Goal: Transaction & Acquisition: Purchase product/service

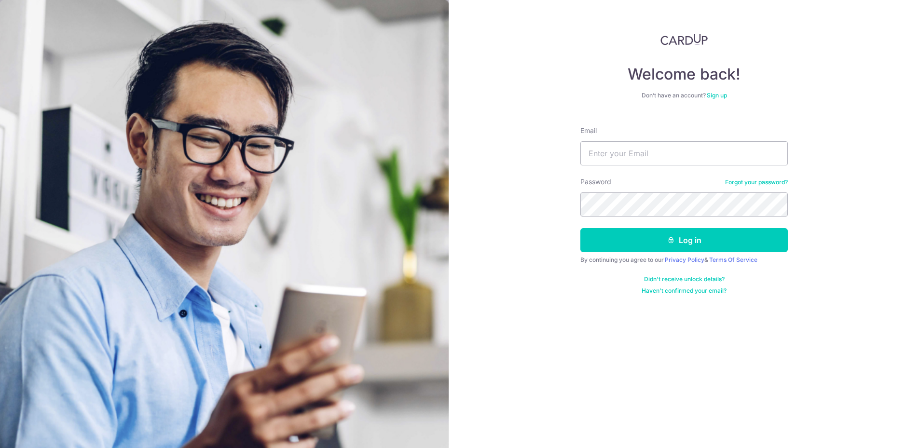
click at [628, 149] on input "Email" at bounding box center [685, 153] width 208 height 24
type input "vikram.gupta80@gmail.com"
click at [581, 228] on button "Log in" at bounding box center [685, 240] width 208 height 24
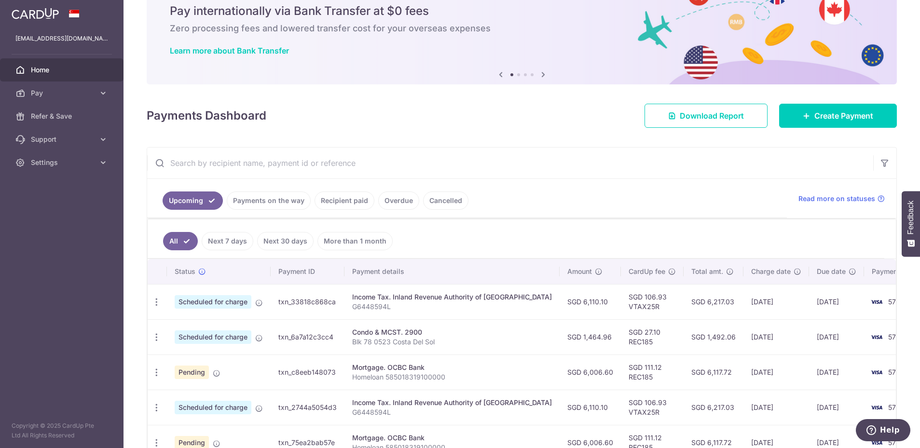
scroll to position [58, 0]
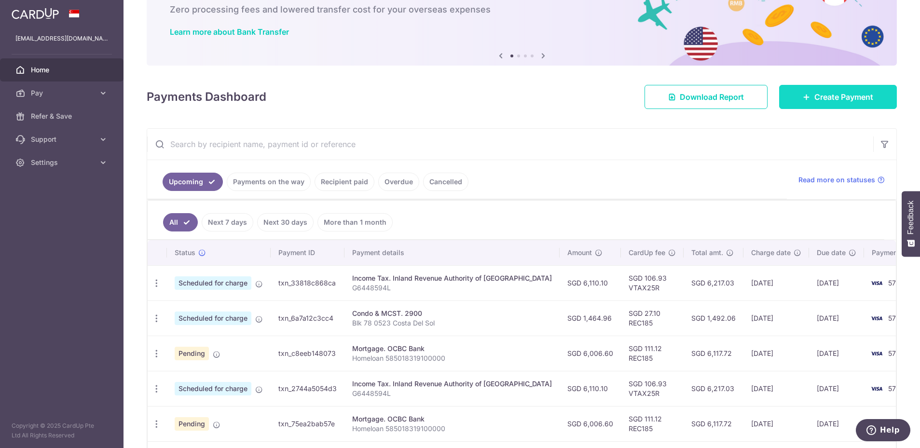
click at [843, 97] on span "Create Payment" at bounding box center [844, 97] width 59 height 12
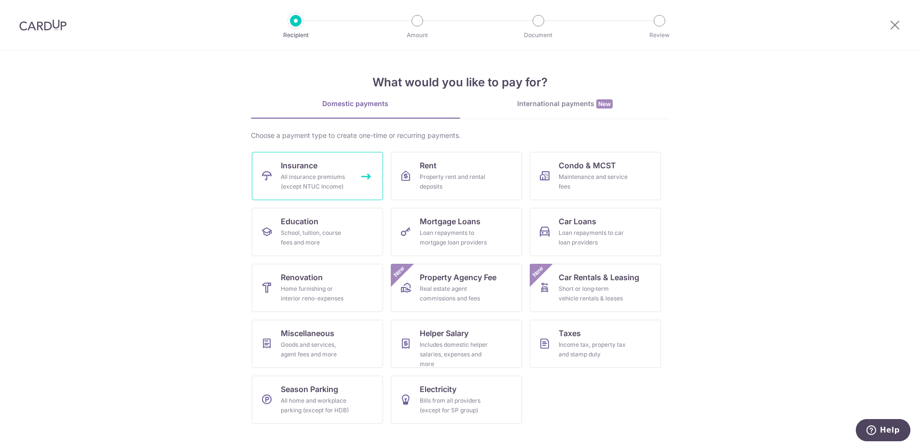
click at [328, 187] on div "All insurance premiums (except NTUC Income)" at bounding box center [315, 181] width 69 height 19
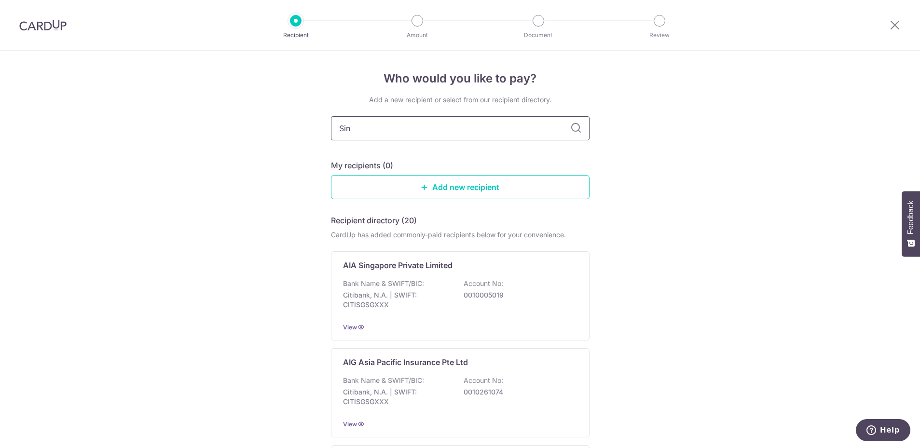
type input "Sing"
type input "Singlif"
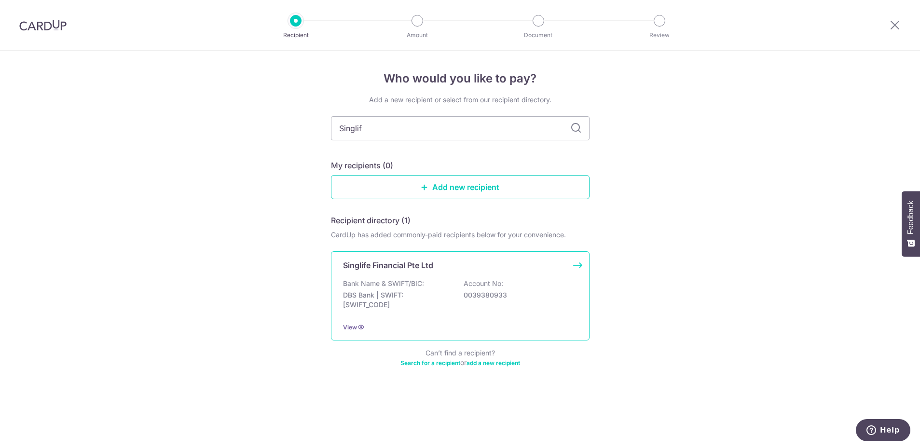
click at [394, 286] on p "Bank Name & SWIFT/BIC:" at bounding box center [383, 284] width 81 height 10
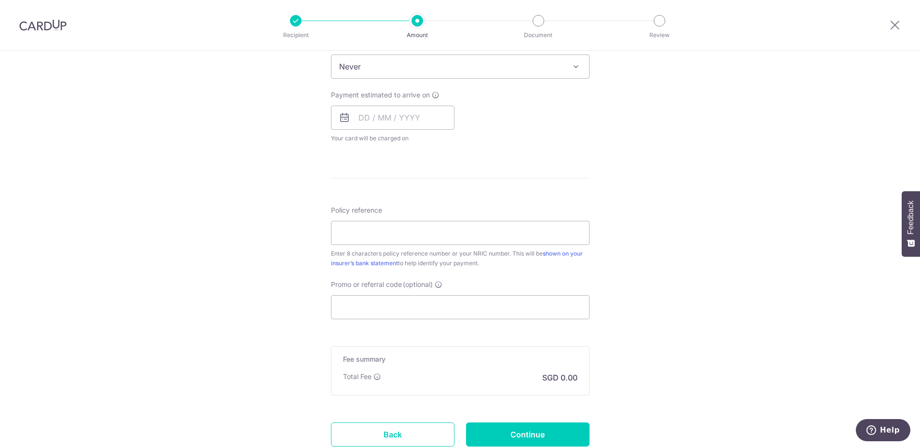
scroll to position [405, 0]
click at [397, 225] on input "Policy reference" at bounding box center [460, 232] width 259 height 24
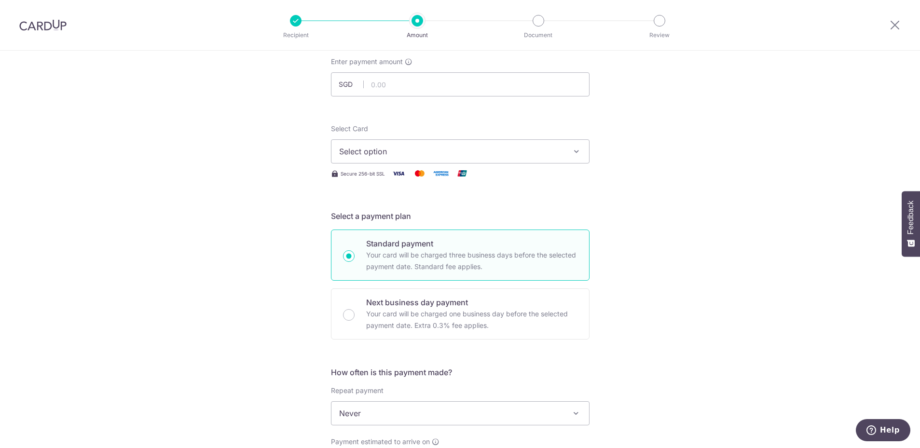
scroll to position [0, 0]
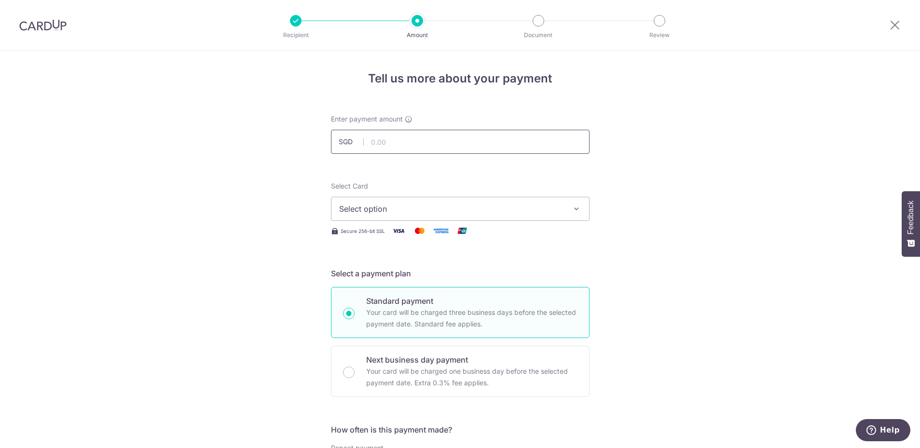
click at [432, 142] on input "text" at bounding box center [460, 142] width 259 height 24
click at [423, 145] on input "text" at bounding box center [460, 142] width 259 height 24
paste input "1007.75"
type input "1,007.75"
click at [379, 209] on span "Select option" at bounding box center [451, 209] width 225 height 12
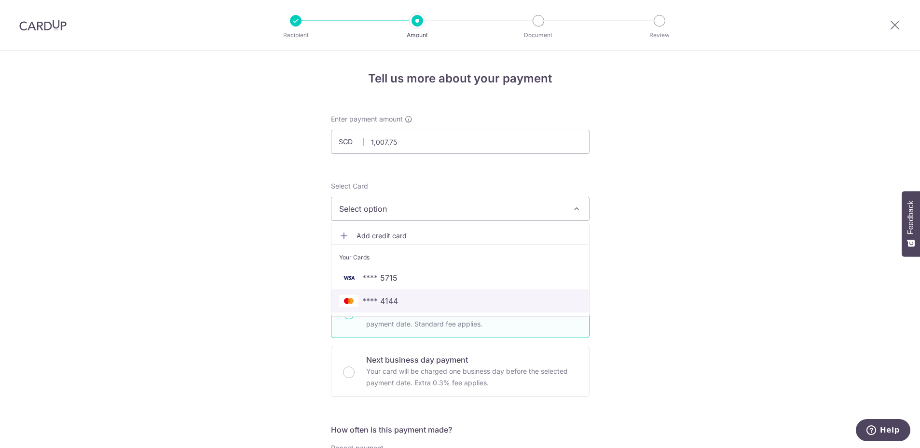
click at [376, 296] on span "**** 4144" at bounding box center [380, 301] width 36 height 12
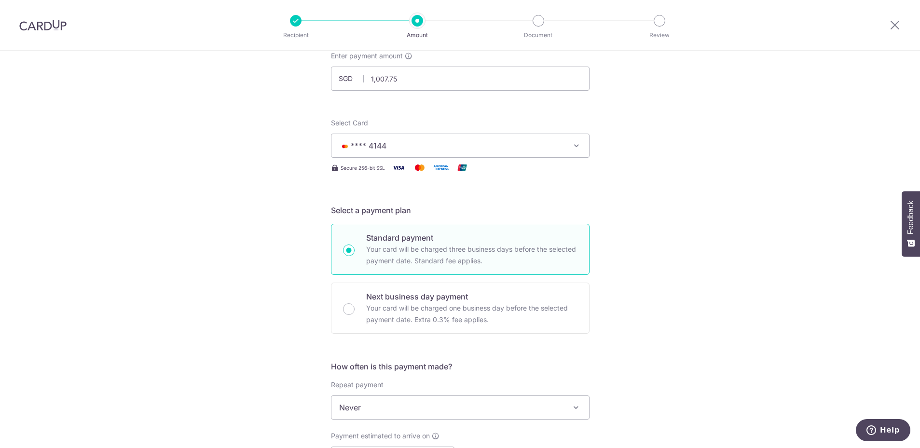
scroll to position [116, 0]
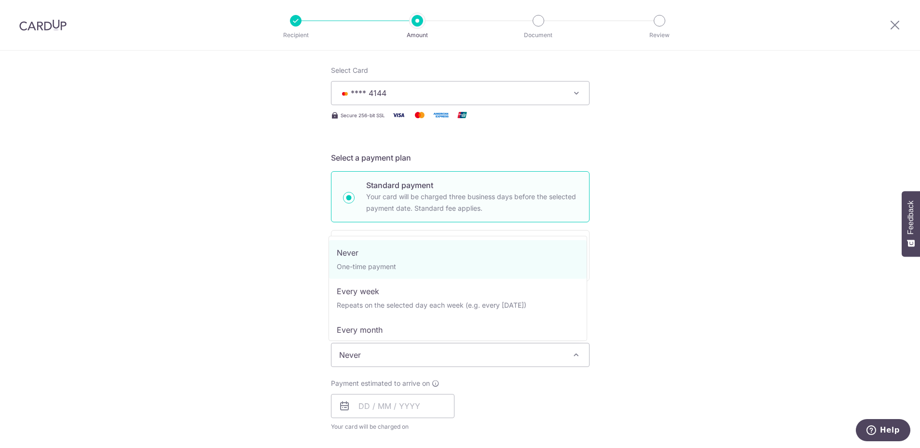
click at [362, 357] on span "Never" at bounding box center [461, 355] width 258 height 23
select select "3"
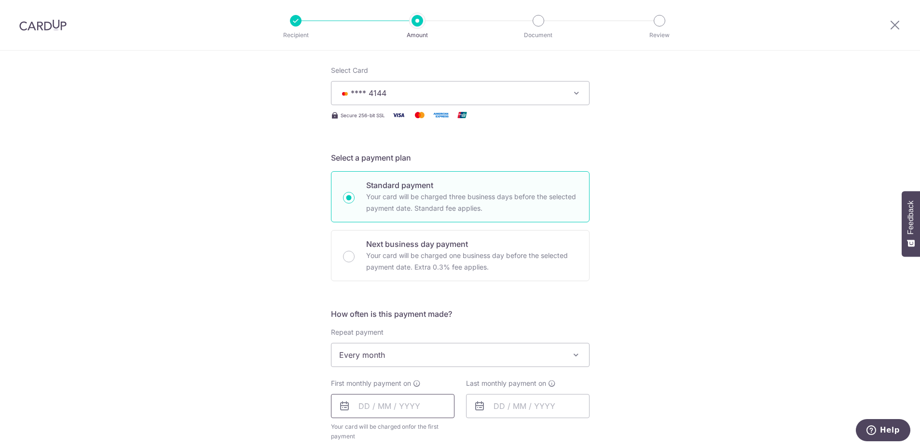
click at [364, 407] on input "text" at bounding box center [393, 406] width 124 height 24
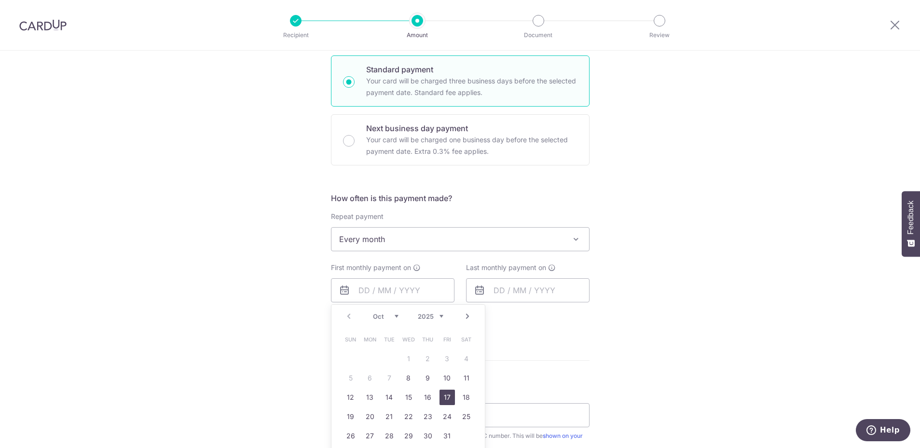
click at [444, 399] on link "17" at bounding box center [447, 397] width 15 height 15
type input "17/10/2025"
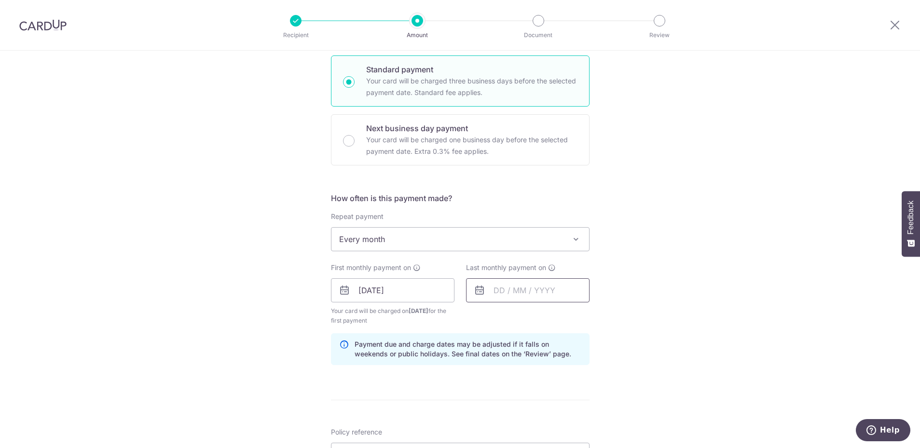
click at [541, 296] on input "text" at bounding box center [528, 290] width 124 height 24
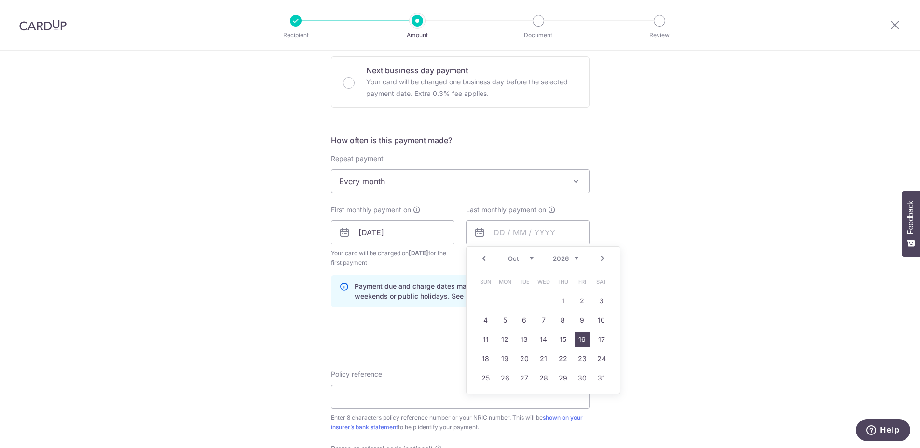
click at [583, 339] on link "16" at bounding box center [582, 339] width 15 height 15
type input "16/10/2026"
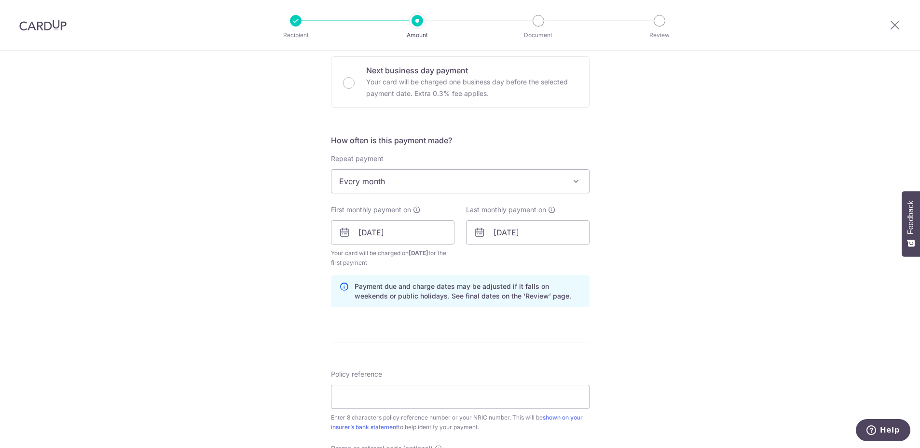
click at [666, 297] on div "Tell us more about your payment Enter payment amount SGD 1,007.75 1007.75 Selec…" at bounding box center [460, 222] width 920 height 922
click at [416, 395] on input "Policy reference" at bounding box center [460, 397] width 259 height 24
paste input "81494516"
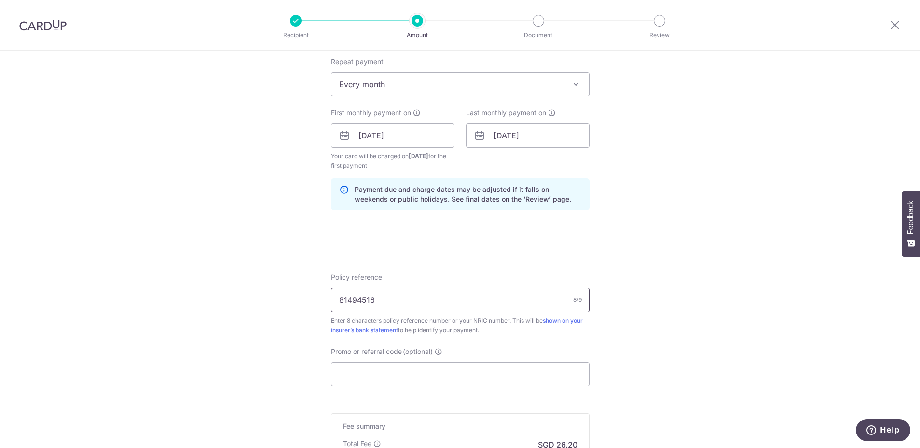
scroll to position [405, 0]
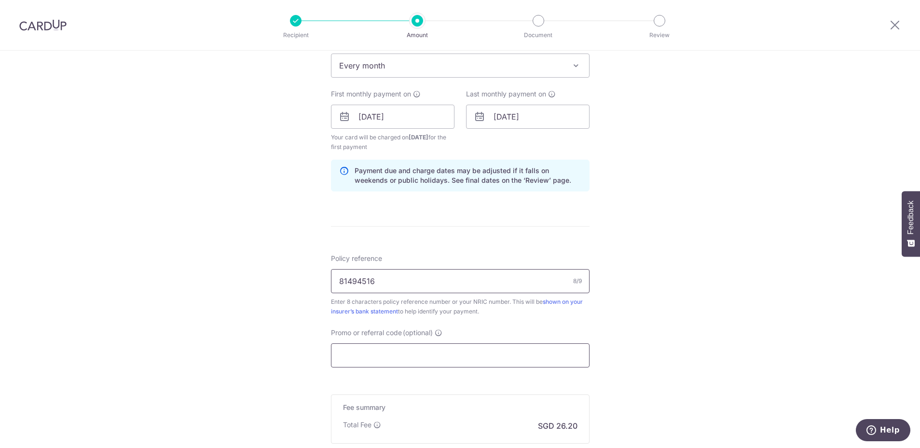
type input "81494516"
click at [405, 365] on input "Promo or referral code (optional)" at bounding box center [460, 356] width 259 height 24
paste input "REC185"
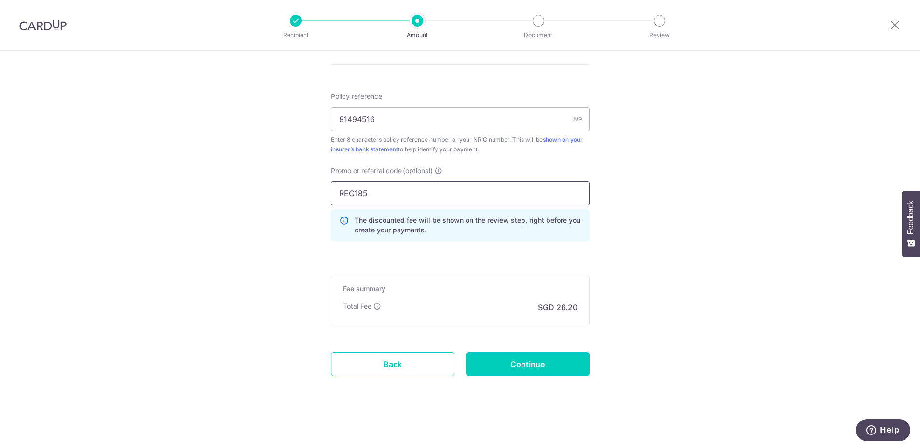
scroll to position [568, 0]
type input "REC185"
click at [528, 363] on input "Continue" at bounding box center [528, 364] width 124 height 24
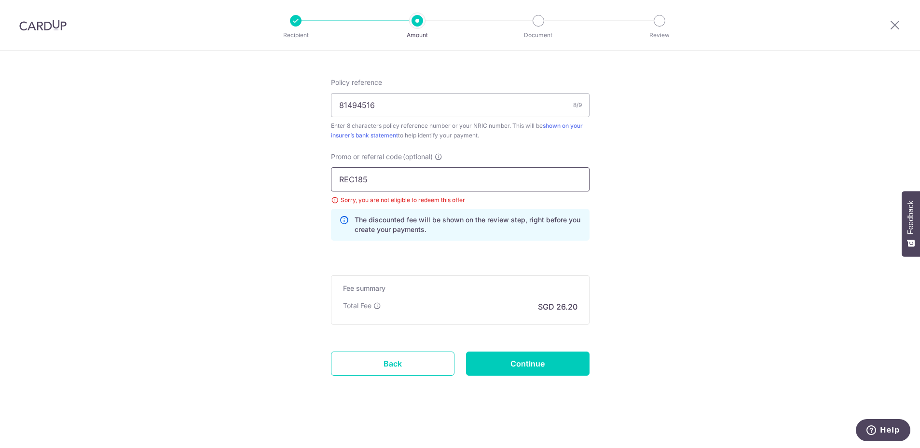
click at [360, 181] on input "REC185" at bounding box center [460, 179] width 259 height 24
click at [383, 363] on link "Back" at bounding box center [393, 364] width 124 height 24
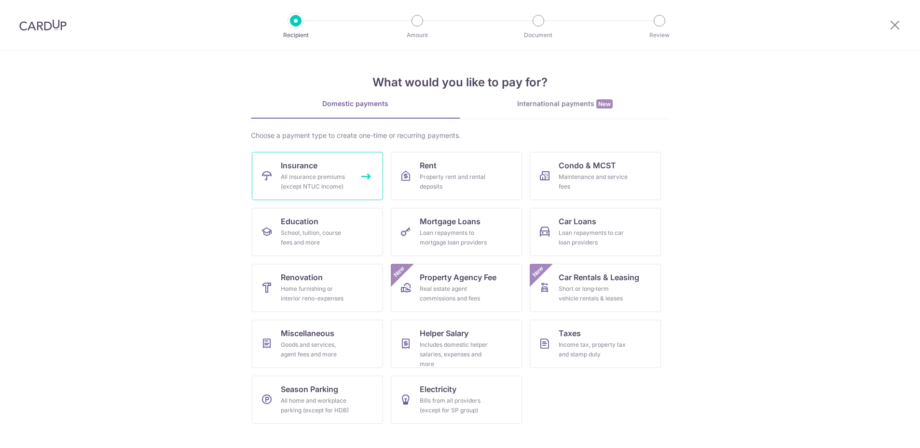
click at [309, 175] on div "All insurance premiums (except NTUC Income)" at bounding box center [315, 181] width 69 height 19
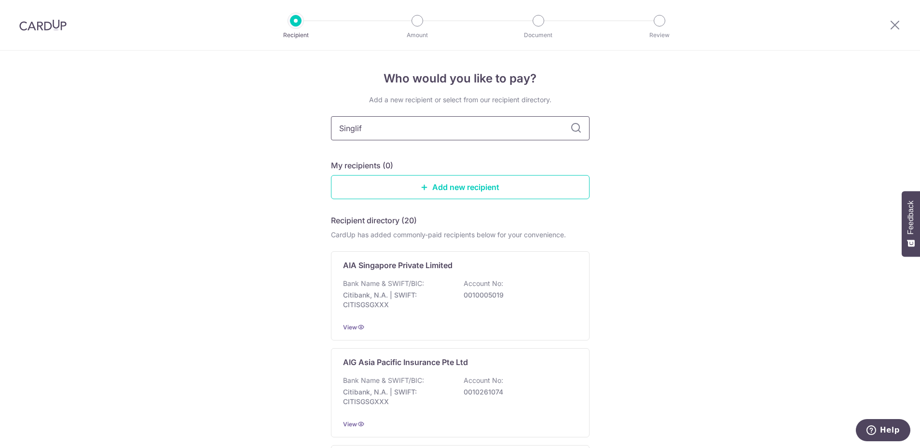
type input "Singlife"
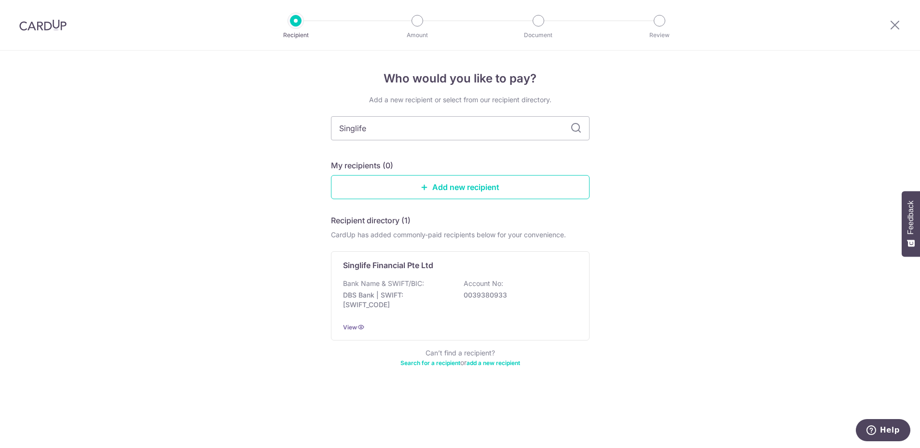
click at [572, 128] on icon at bounding box center [576, 129] width 12 height 12
click at [579, 267] on div "Singlife Financial Pte Ltd Bank Name & SWIFT/BIC: DBS Bank | SWIFT: [SWIFT_CODE…" at bounding box center [460, 295] width 259 height 89
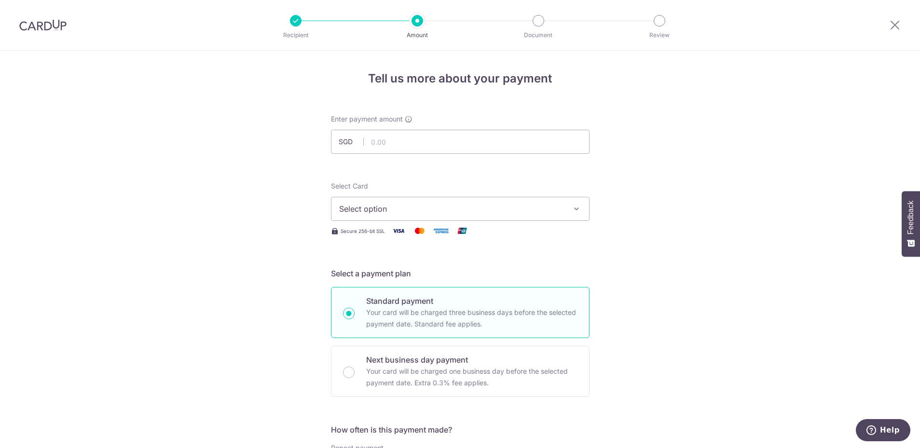
click at [414, 218] on button "Select option" at bounding box center [460, 209] width 259 height 24
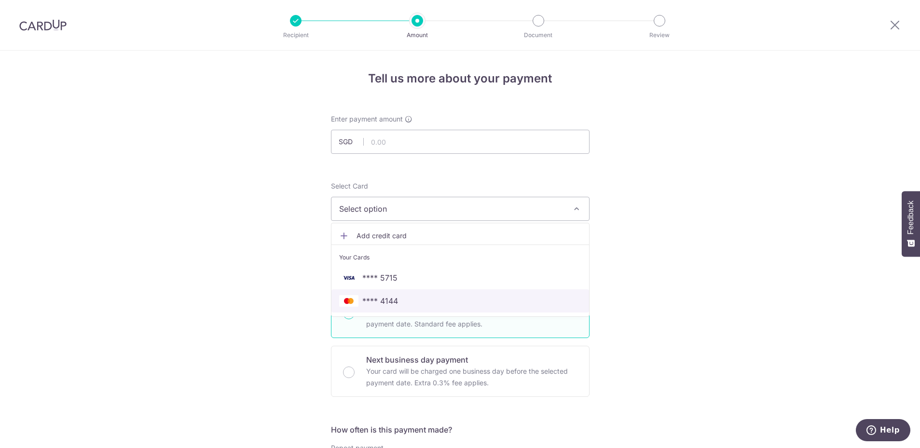
click at [375, 299] on span "**** 4144" at bounding box center [380, 301] width 36 height 12
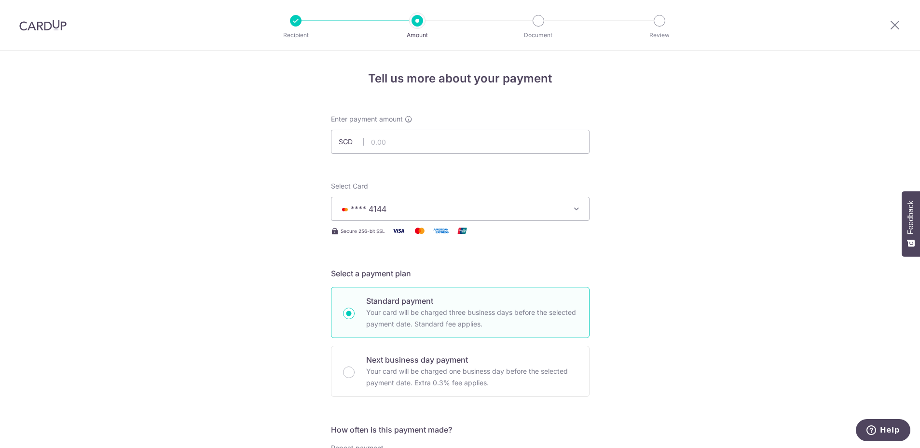
click at [388, 204] on span "**** 4144" at bounding box center [451, 209] width 225 height 12
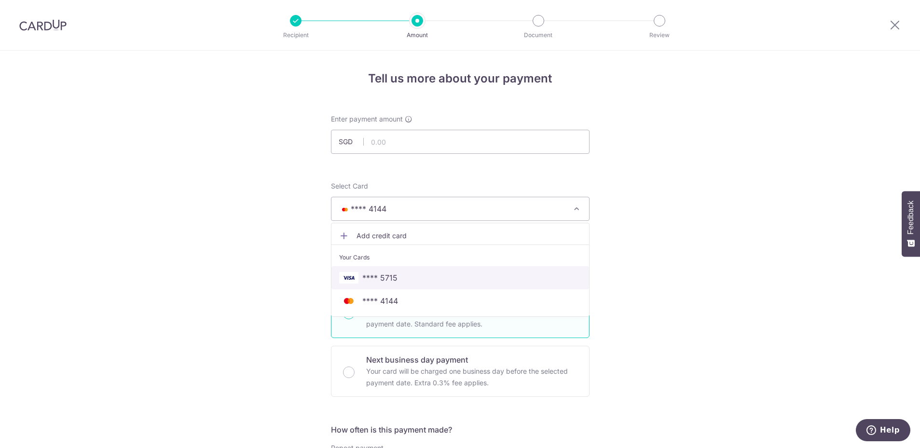
click at [388, 278] on span "**** 5715" at bounding box center [379, 278] width 35 height 12
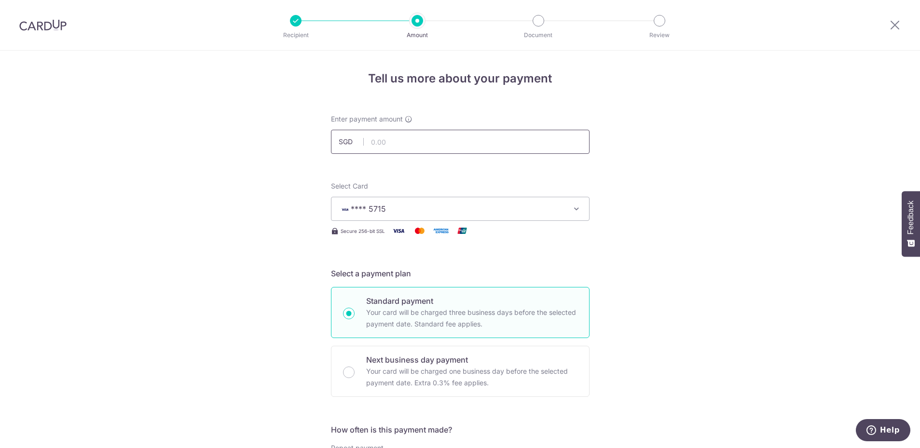
click at [402, 139] on input "text" at bounding box center [460, 142] width 259 height 24
paste input "1007.75"
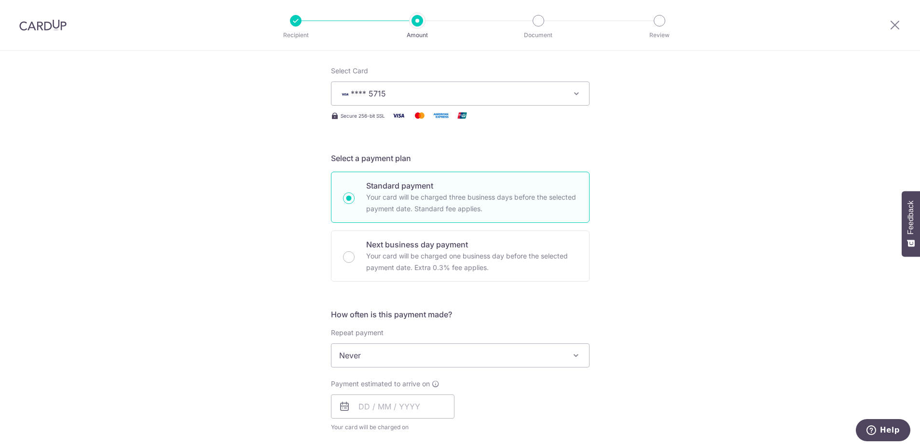
scroll to position [116, 0]
click at [362, 355] on span "Never" at bounding box center [461, 355] width 258 height 23
type input "1,007.75"
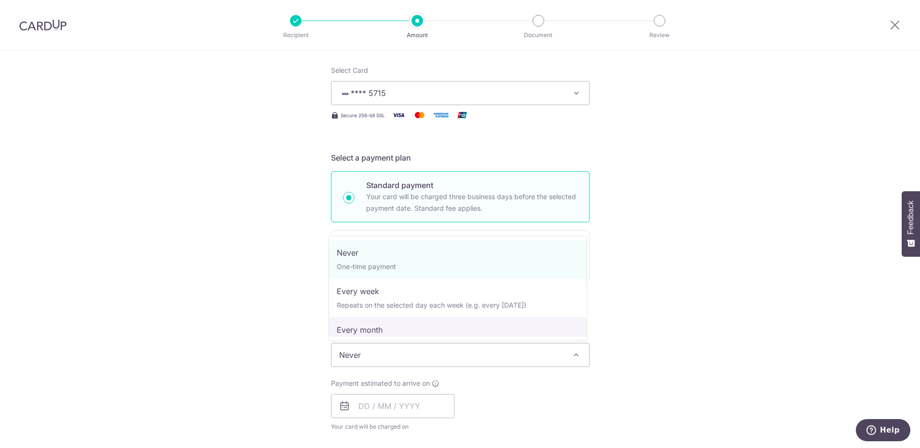
select select "3"
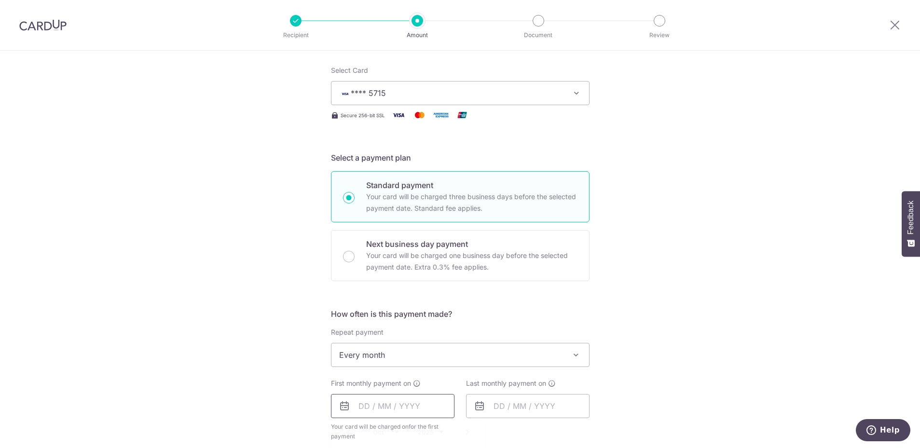
click at [375, 408] on input "text" at bounding box center [393, 406] width 124 height 24
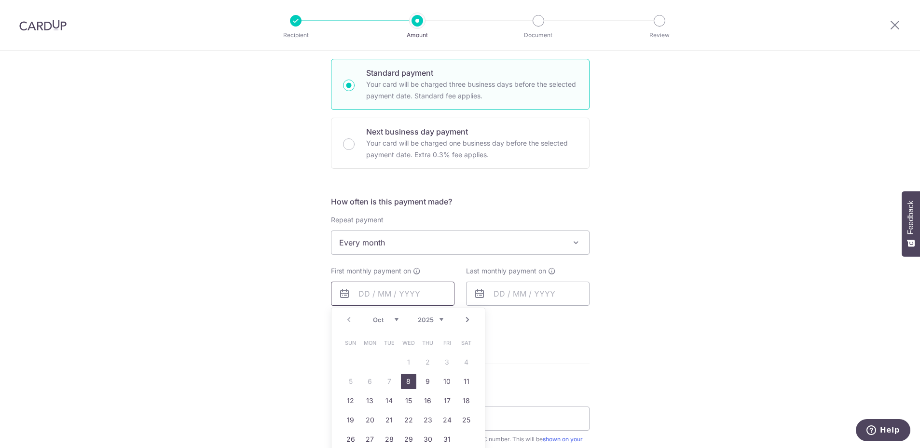
scroll to position [232, 0]
click at [432, 399] on link "16" at bounding box center [427, 397] width 15 height 15
type input "[DATE]"
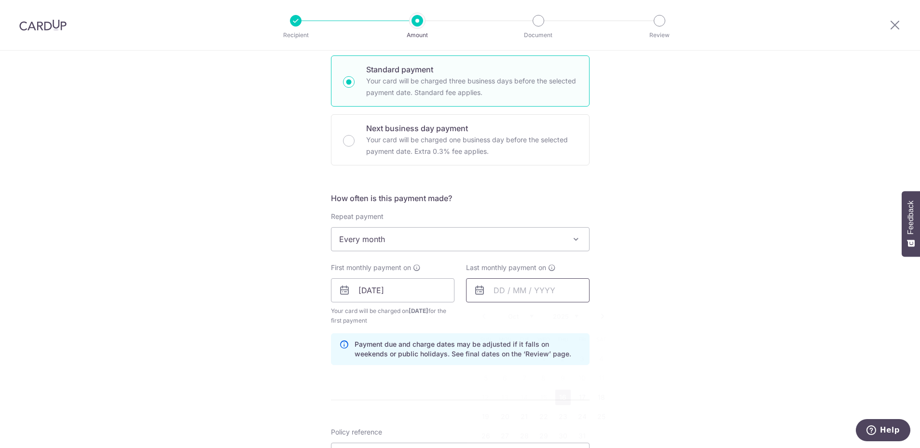
click at [517, 292] on input "text" at bounding box center [528, 290] width 124 height 24
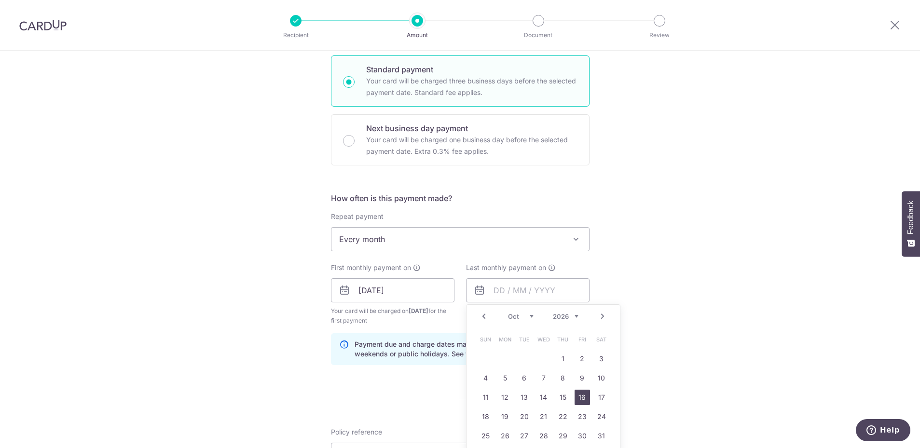
click at [575, 400] on link "16" at bounding box center [582, 397] width 15 height 15
type input "16/10/2026"
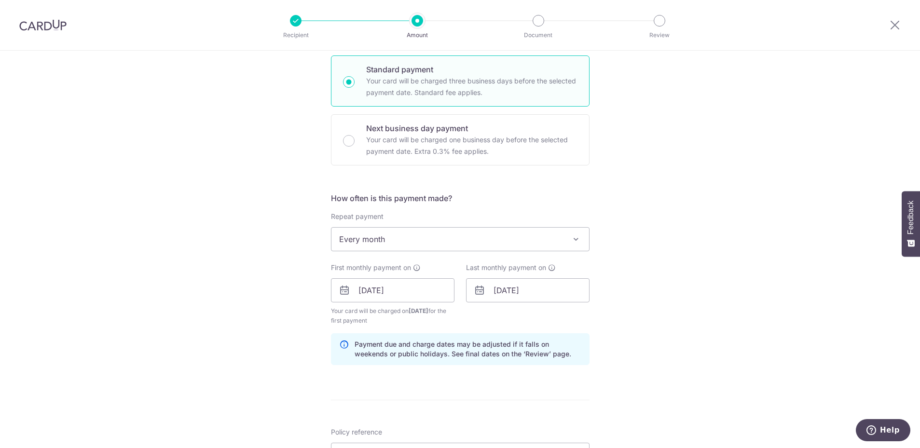
click at [681, 319] on div "Tell us more about your payment Enter payment amount SGD 1,007.75 1007.75 Selec…" at bounding box center [460, 280] width 920 height 922
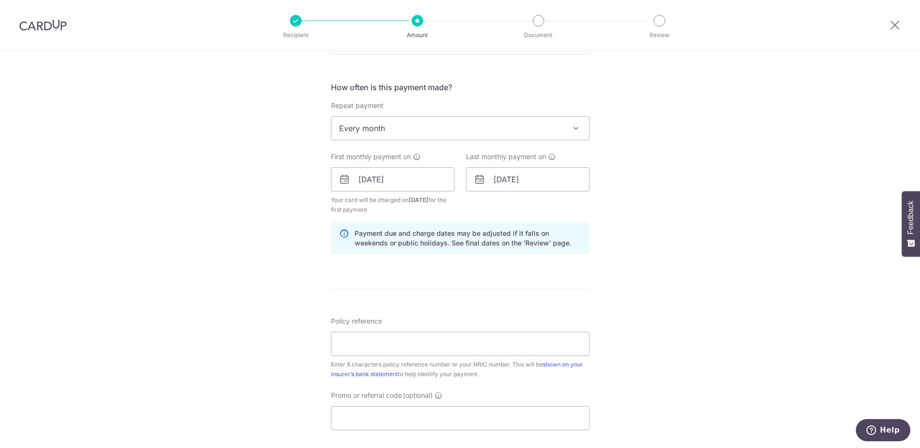
scroll to position [347, 0]
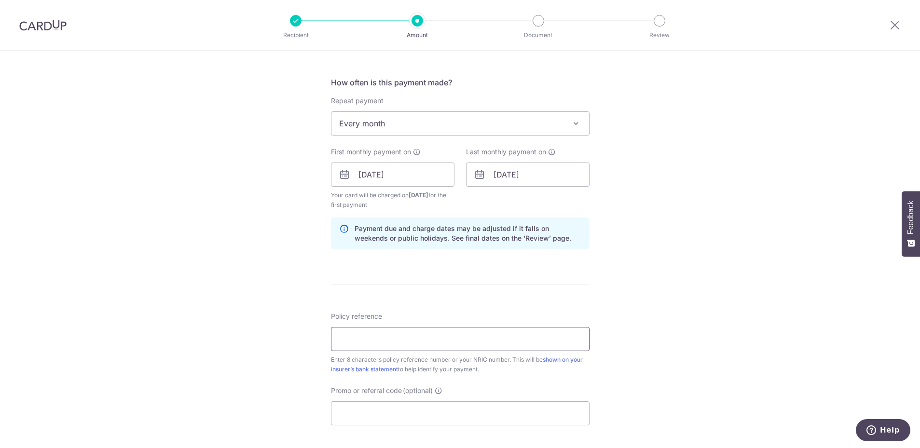
click at [460, 350] on input "Policy reference" at bounding box center [460, 339] width 259 height 24
paste input "81494516"
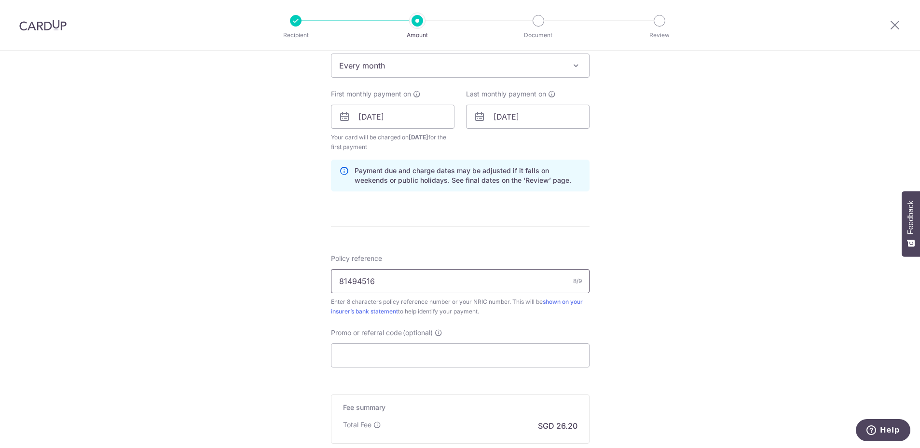
scroll to position [463, 0]
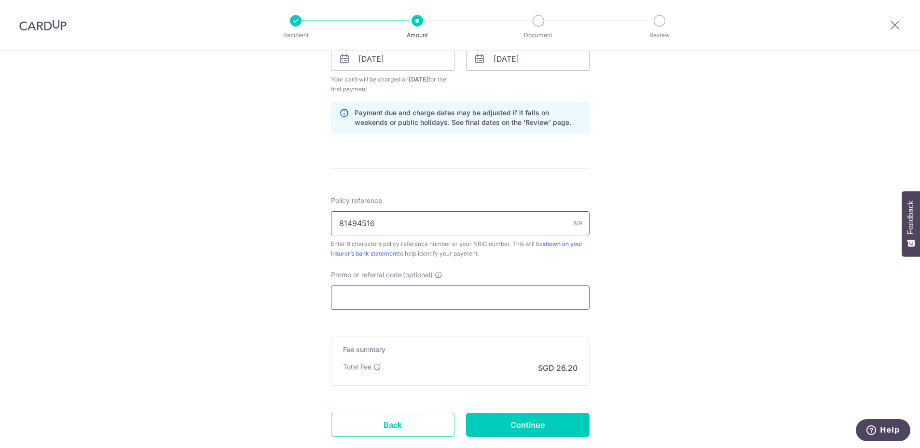
type input "81494516"
click at [408, 290] on input "Promo or referral code (optional)" at bounding box center [460, 298] width 259 height 24
paste input "REC185"
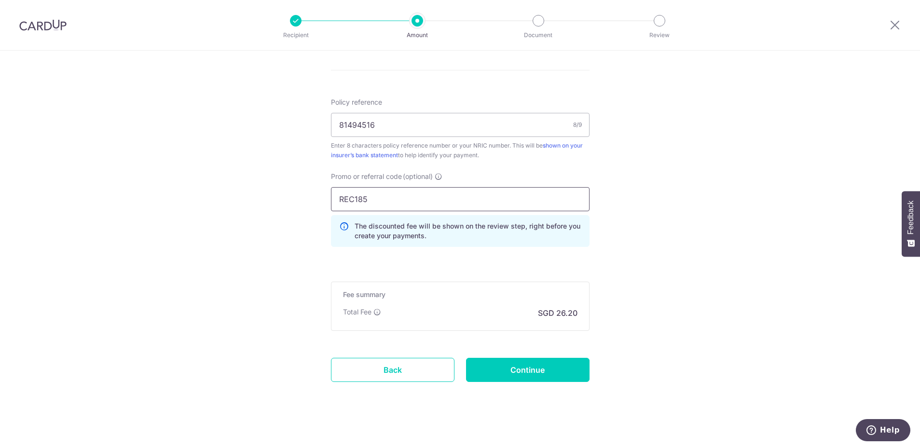
scroll to position [568, 0]
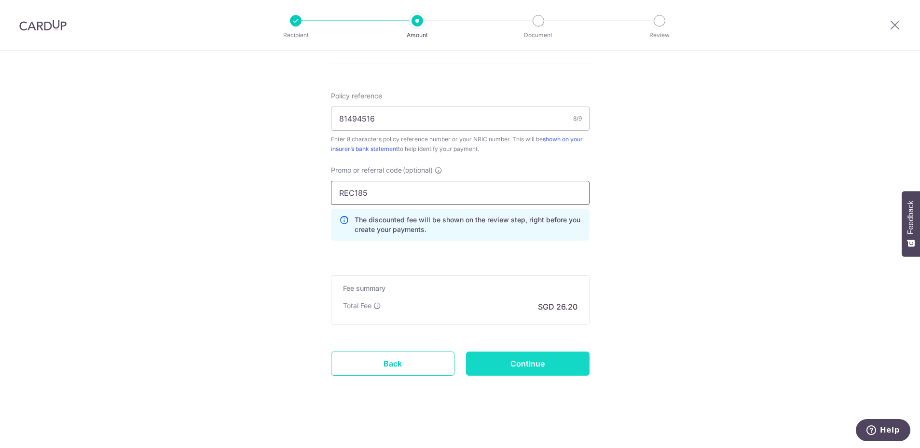
type input "REC185"
click at [539, 362] on input "Continue" at bounding box center [528, 364] width 124 height 24
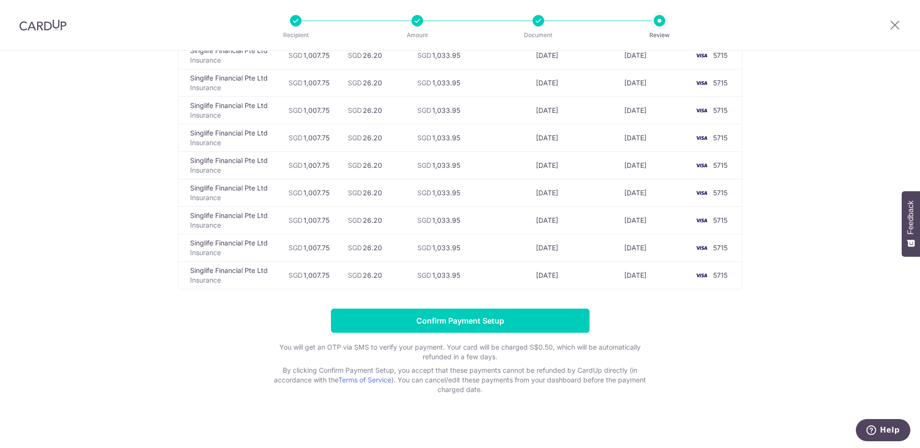
scroll to position [222, 0]
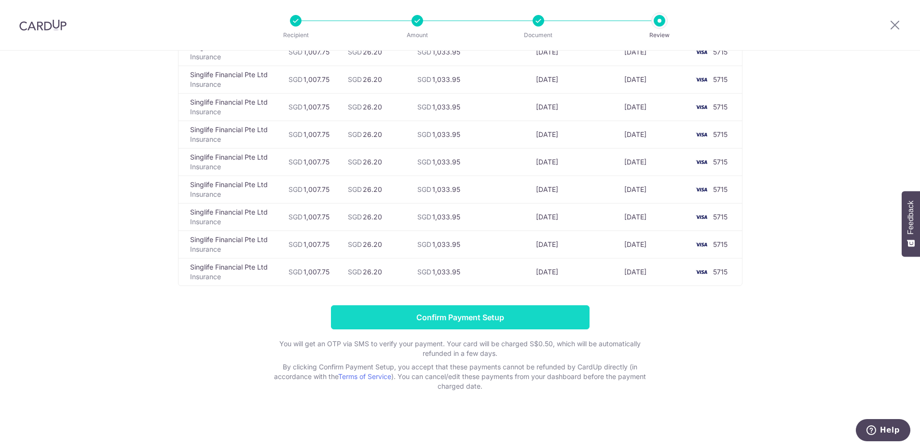
click at [492, 323] on input "Confirm Payment Setup" at bounding box center [460, 318] width 259 height 24
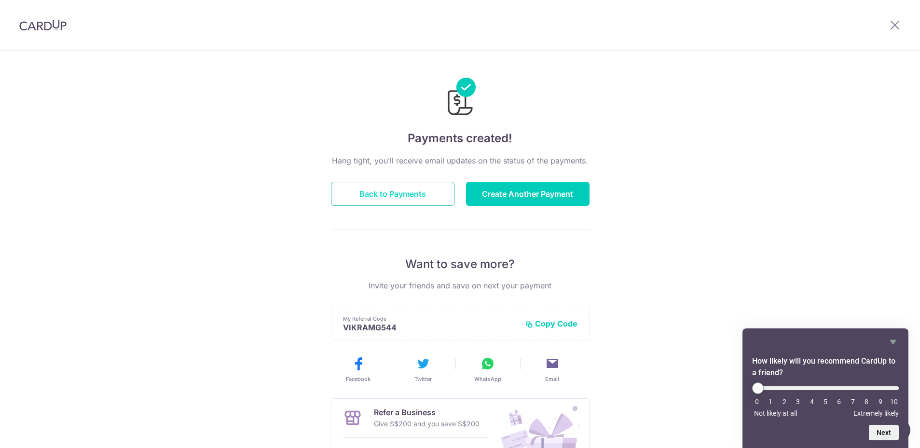
click at [398, 198] on button "Back to Payments" at bounding box center [393, 194] width 124 height 24
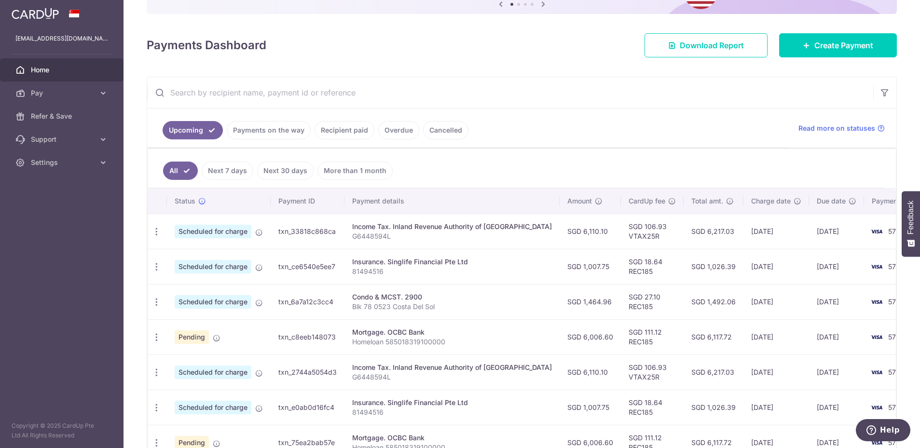
scroll to position [111, 0]
